Goal: Transaction & Acquisition: Purchase product/service

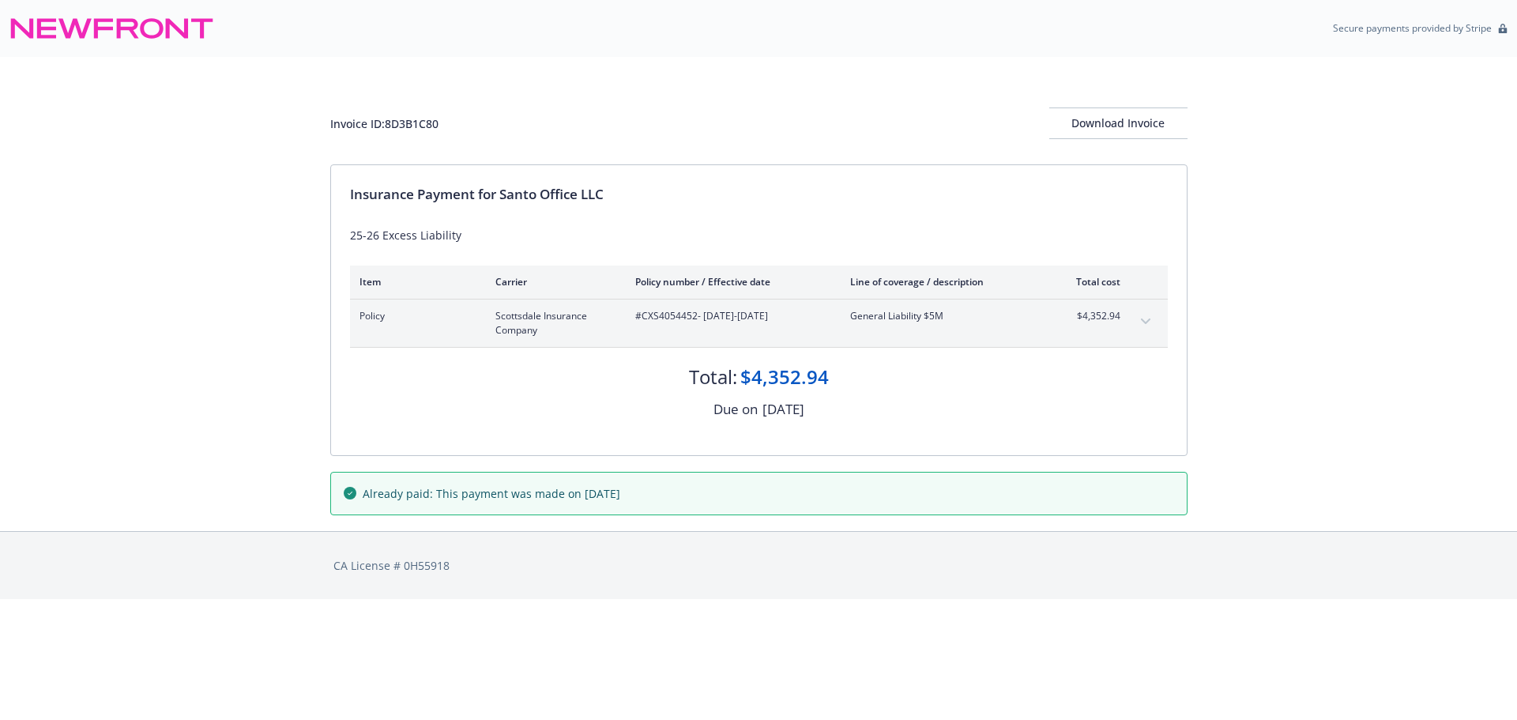
click at [843, 599] on html "Secure payments provided by Stripe Invoice ID: 8D3B1C80 Download Invoice Insura…" at bounding box center [758, 299] width 1517 height 599
